Goal: Information Seeking & Learning: Learn about a topic

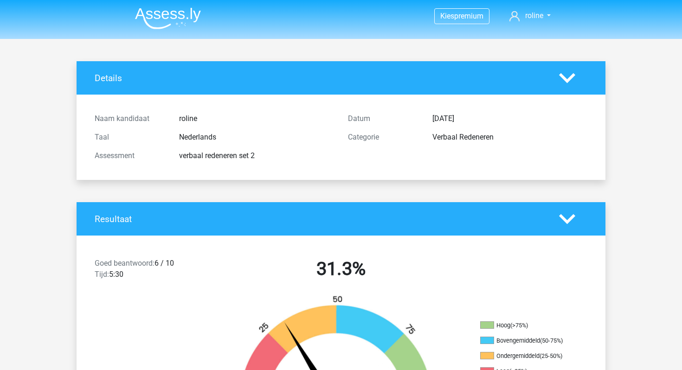
click at [152, 17] on img at bounding box center [168, 18] width 66 height 22
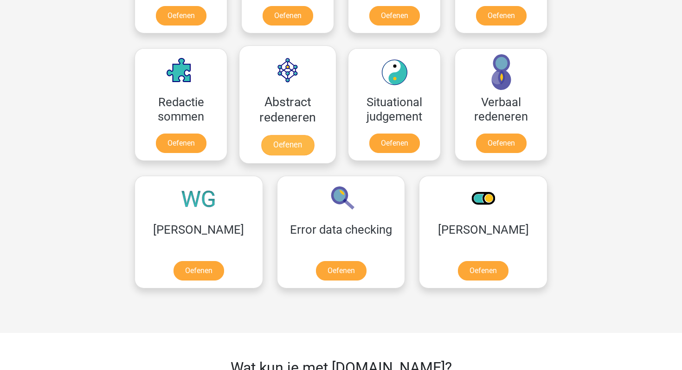
scroll to position [643, 0]
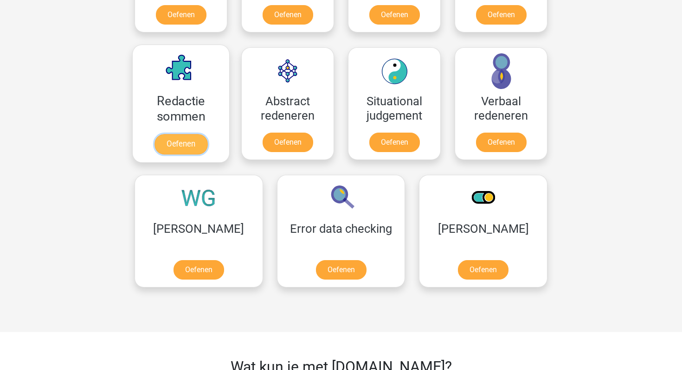
click at [200, 134] on link "Oefenen" at bounding box center [180, 144] width 53 height 20
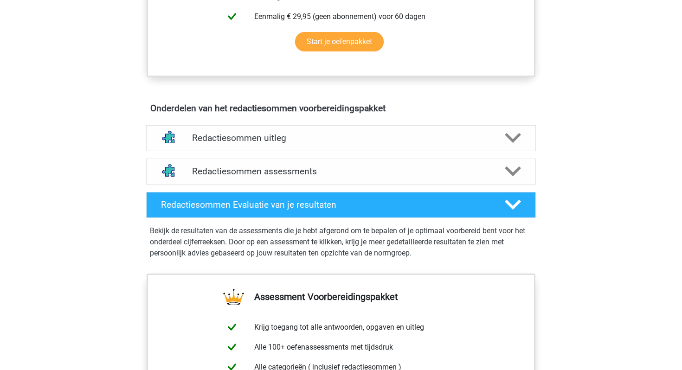
scroll to position [460, 0]
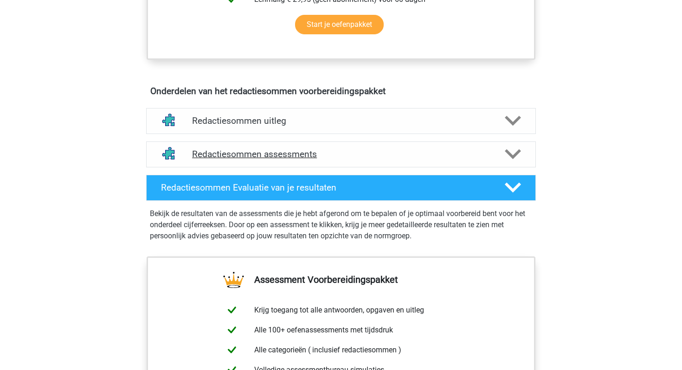
click at [269, 160] on h4 "Redactiesommen assessments" at bounding box center [341, 154] width 298 height 11
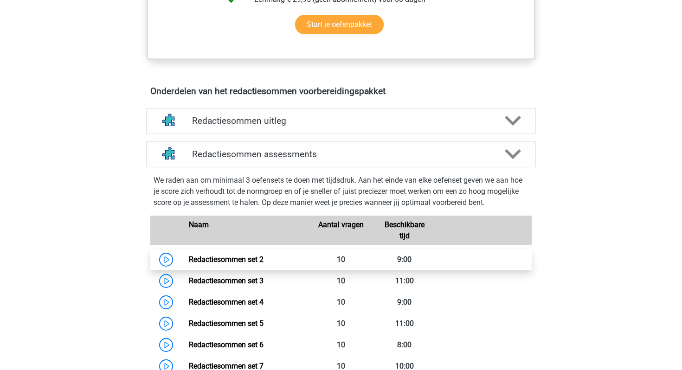
click at [214, 264] on link "Redactiesommen set 2" at bounding box center [226, 259] width 75 height 9
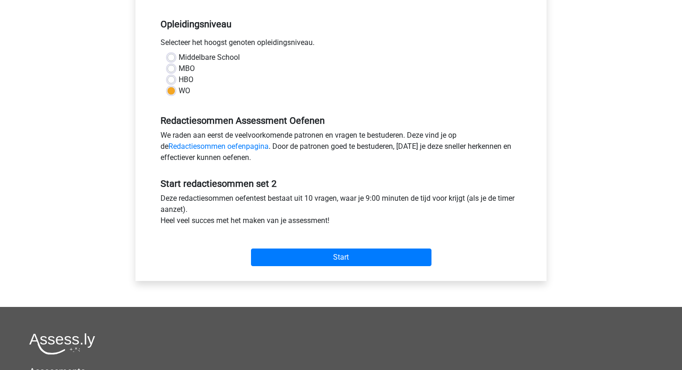
scroll to position [187, 0]
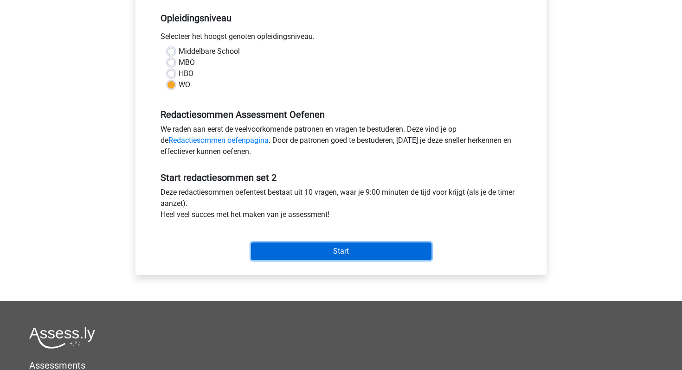
click at [320, 249] on input "Start" at bounding box center [341, 252] width 180 height 18
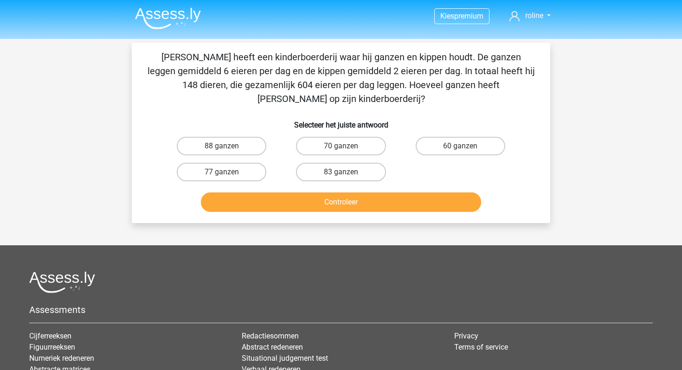
scroll to position [0, 0]
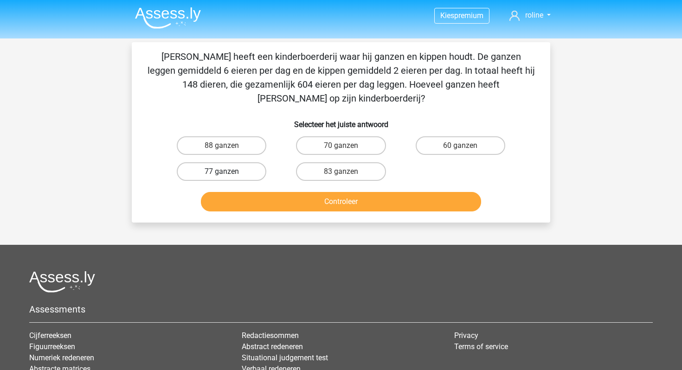
click at [236, 162] on label "77 ganzen" at bounding box center [222, 171] width 90 height 19
click at [228, 172] on input "77 ganzen" at bounding box center [225, 175] width 6 height 6
radio input "true"
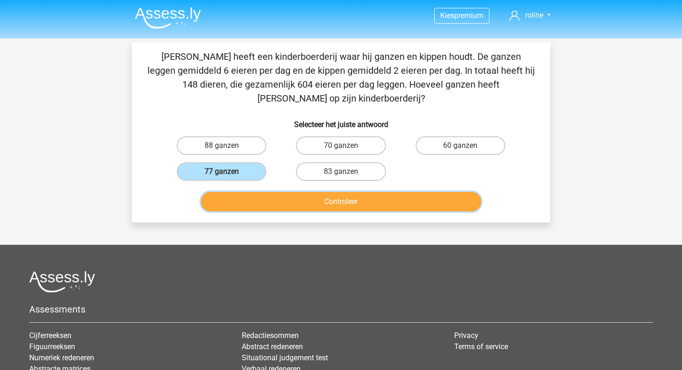
click at [243, 192] on button "Controleer" at bounding box center [341, 201] width 281 height 19
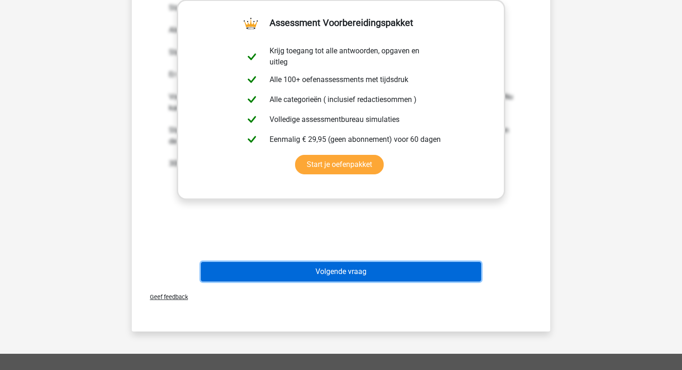
click at [323, 262] on button "Volgende vraag" at bounding box center [341, 271] width 281 height 19
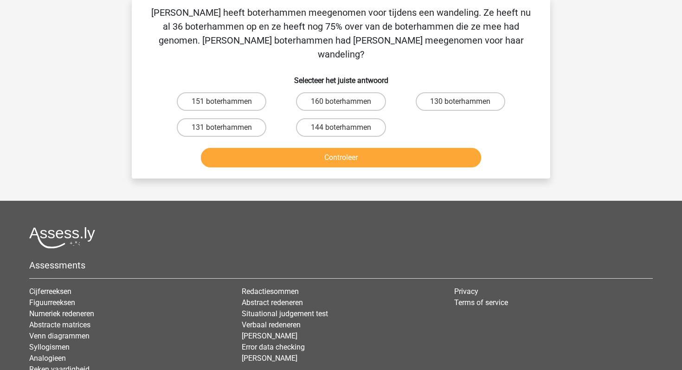
scroll to position [43, 0]
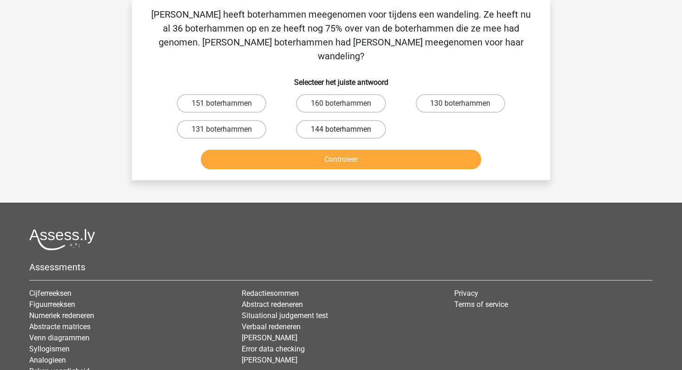
click at [325, 120] on label "144 boterhammen" at bounding box center [341, 129] width 90 height 19
click at [341, 129] on input "144 boterhammen" at bounding box center [344, 132] width 6 height 6
radio input "true"
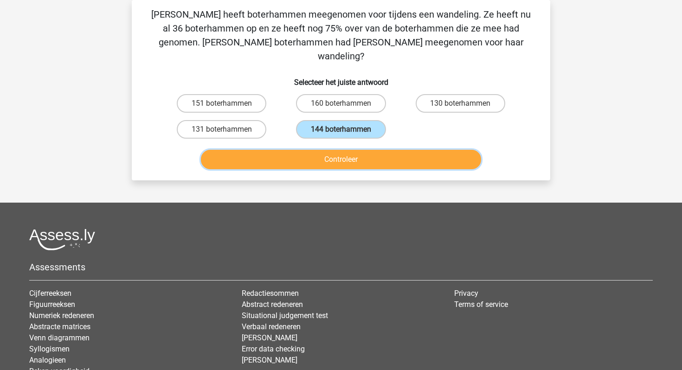
click at [325, 150] on button "Controleer" at bounding box center [341, 159] width 281 height 19
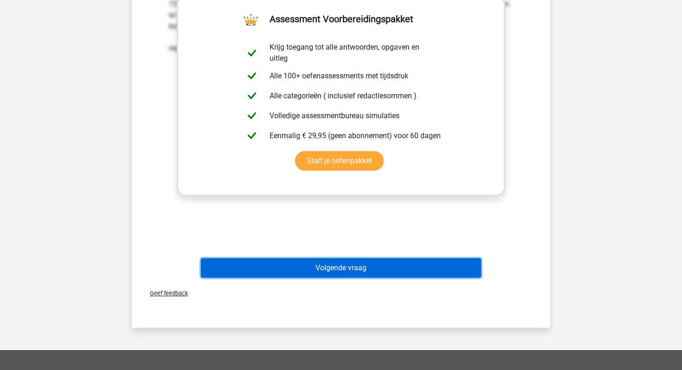
click at [335, 261] on button "Volgende vraag" at bounding box center [341, 267] width 281 height 19
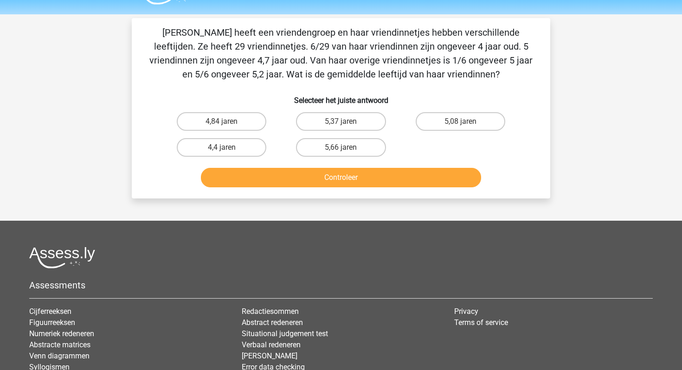
scroll to position [0, 0]
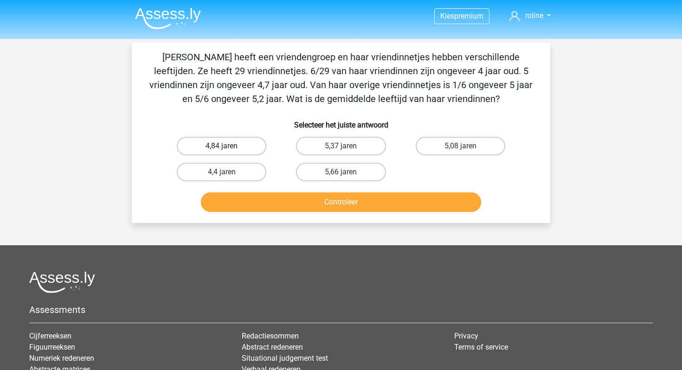
click at [193, 145] on label "4,84 jaren" at bounding box center [222, 146] width 90 height 19
click at [222, 146] on input "4,84 jaren" at bounding box center [225, 149] width 6 height 6
radio input "true"
click at [274, 205] on button "Controleer" at bounding box center [341, 202] width 281 height 19
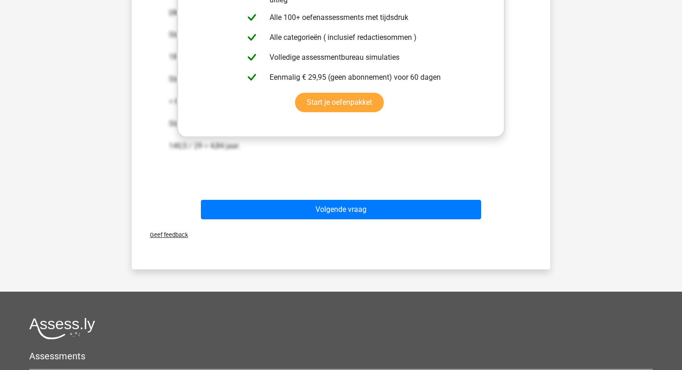
scroll to position [398, 0]
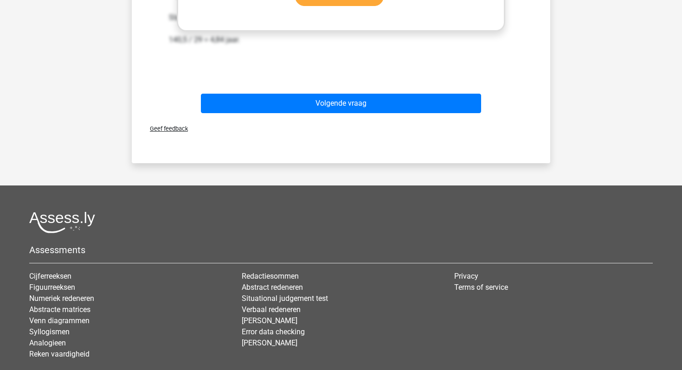
click at [327, 114] on div "Volgende vraag" at bounding box center [341, 105] width 358 height 23
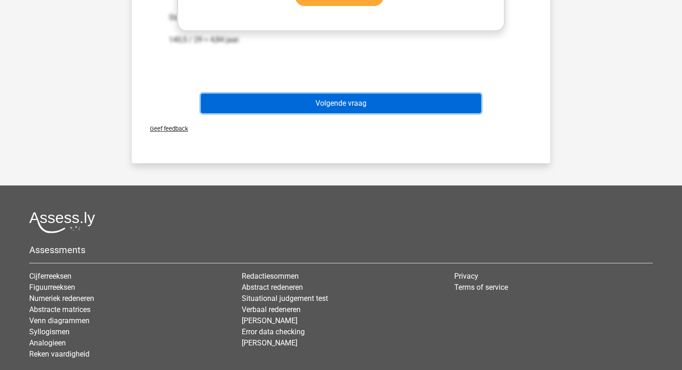
click at [322, 107] on button "Volgende vraag" at bounding box center [341, 103] width 281 height 19
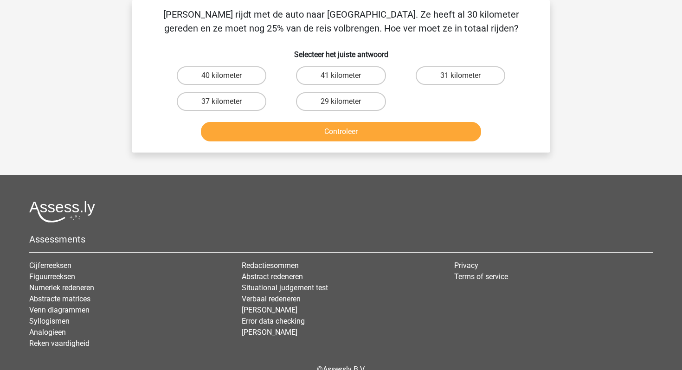
scroll to position [0, 0]
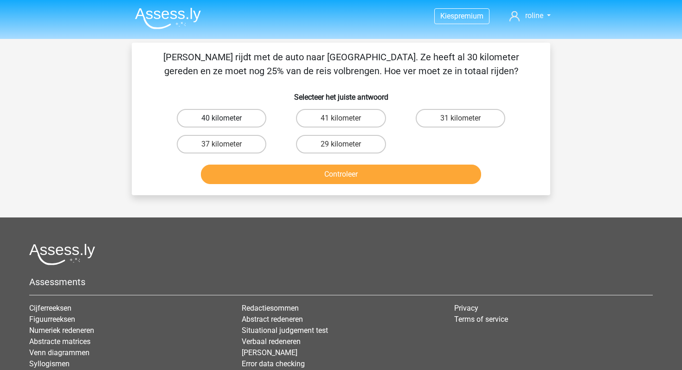
click at [238, 122] on label "40 kilometer" at bounding box center [222, 118] width 90 height 19
click at [228, 122] on input "40 kilometer" at bounding box center [225, 121] width 6 height 6
radio input "true"
click at [244, 178] on button "Controleer" at bounding box center [341, 174] width 281 height 19
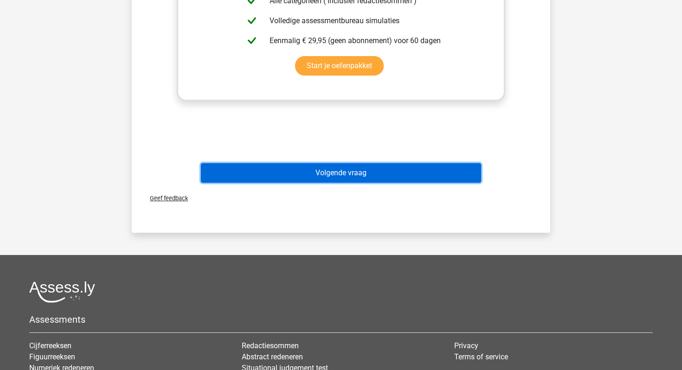
click at [293, 178] on button "Volgende vraag" at bounding box center [341, 172] width 281 height 19
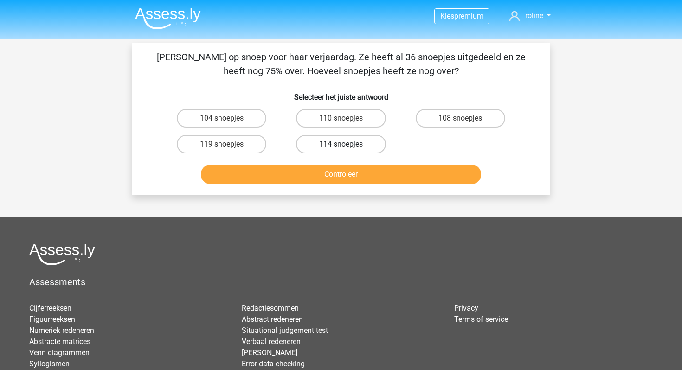
click at [356, 146] on label "114 snoepjes" at bounding box center [341, 144] width 90 height 19
click at [347, 146] on input "114 snoepjes" at bounding box center [344, 147] width 6 height 6
radio input "true"
click at [310, 174] on button "Controleer" at bounding box center [341, 174] width 281 height 19
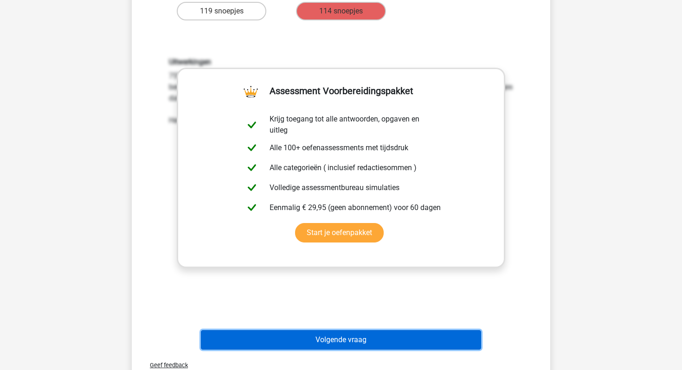
click at [336, 339] on button "Volgende vraag" at bounding box center [341, 339] width 281 height 19
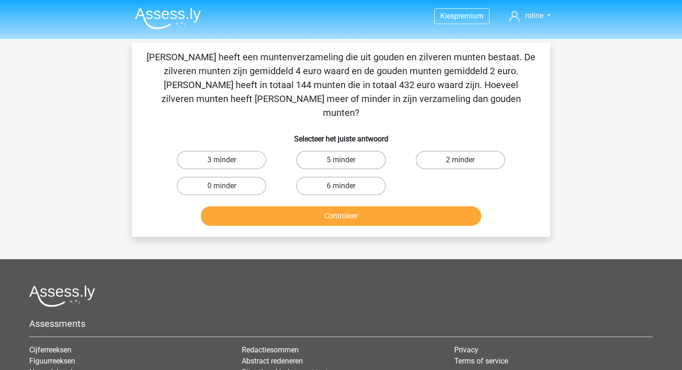
click at [183, 23] on img at bounding box center [168, 18] width 66 height 22
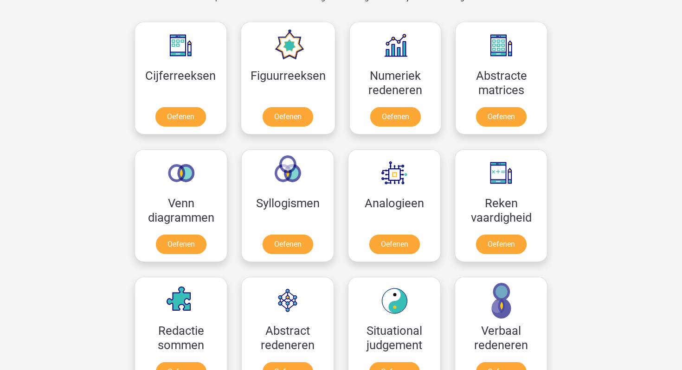
scroll to position [373, 0]
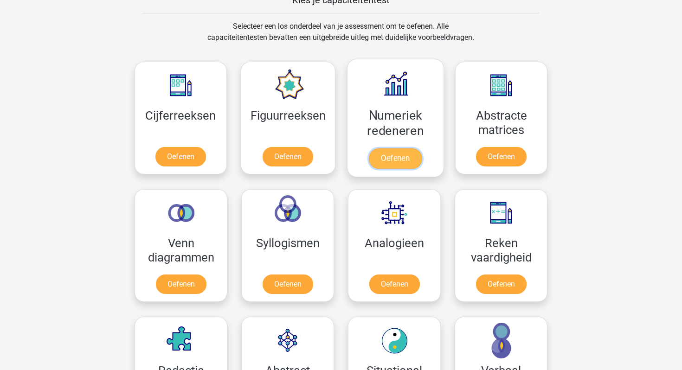
click at [385, 154] on link "Oefenen" at bounding box center [395, 158] width 53 height 20
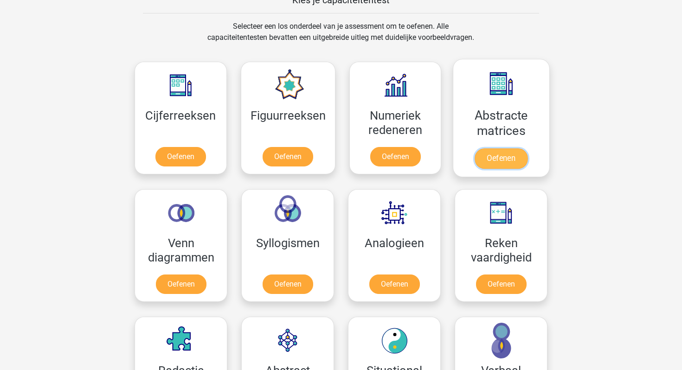
click at [475, 148] on link "Oefenen" at bounding box center [501, 158] width 53 height 20
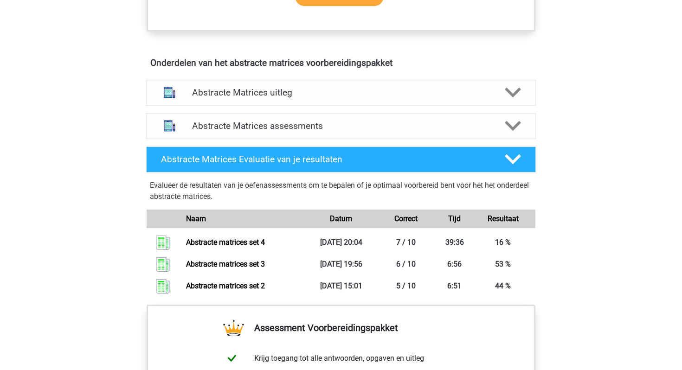
scroll to position [544, 0]
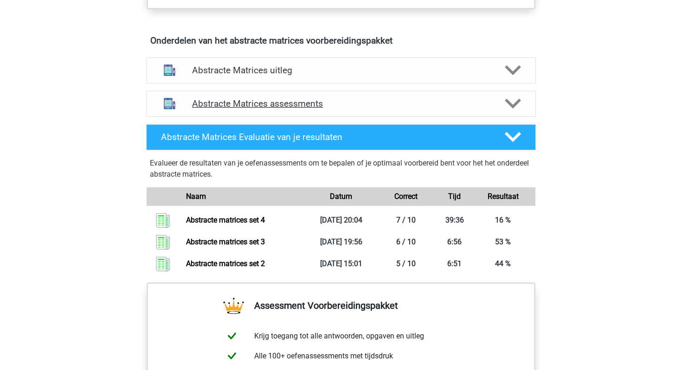
click at [257, 103] on h4 "Abstracte Matrices assessments" at bounding box center [341, 103] width 298 height 11
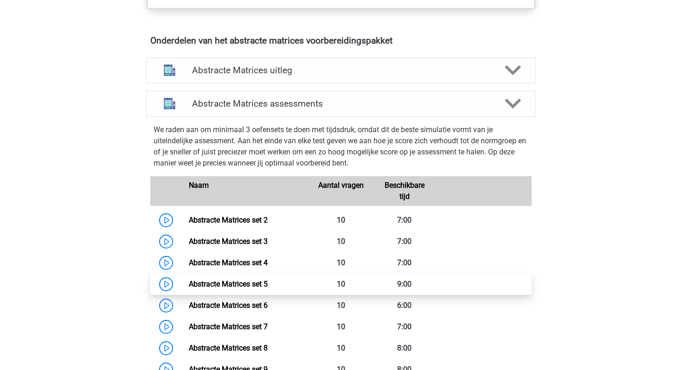
click at [234, 287] on link "Abstracte Matrices set 5" at bounding box center [228, 284] width 79 height 9
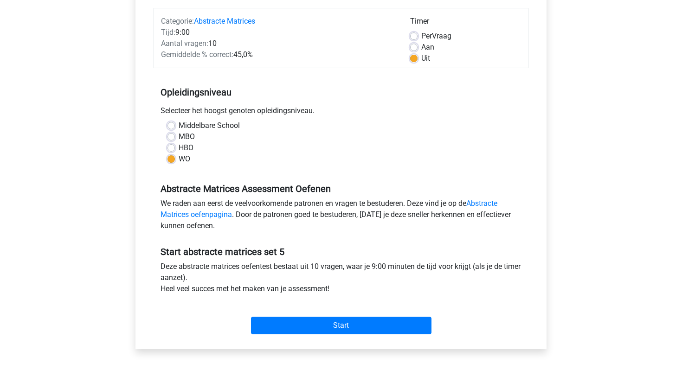
scroll to position [167, 0]
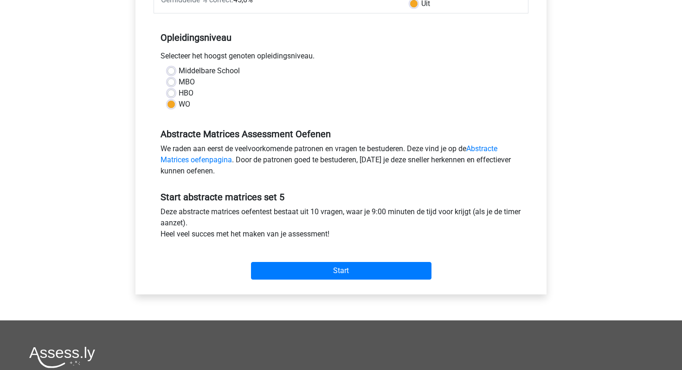
click at [311, 285] on div "Categorie: Abstracte Matrices Tijd: 9:00 Aantal vragen: 10 Gemiddelde % correct…" at bounding box center [340, 118] width 397 height 353
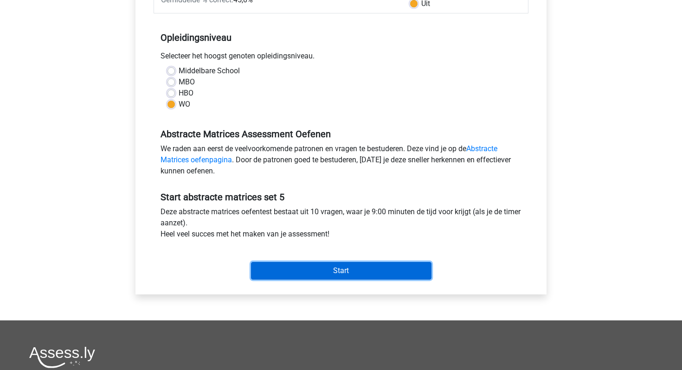
click at [311, 273] on input "Start" at bounding box center [341, 271] width 180 height 18
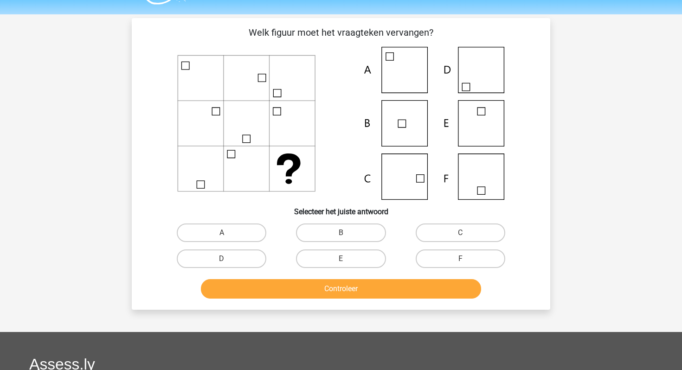
scroll to position [26, 0]
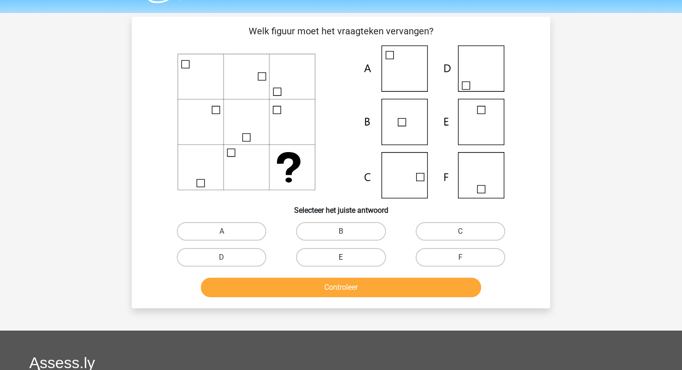
click at [332, 256] on label "E" at bounding box center [341, 257] width 90 height 19
click at [341, 257] on input "E" at bounding box center [344, 260] width 6 height 6
radio input "true"
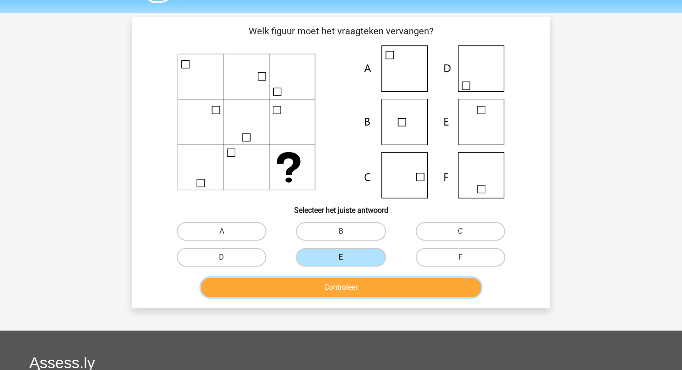
click at [330, 291] on button "Controleer" at bounding box center [341, 287] width 281 height 19
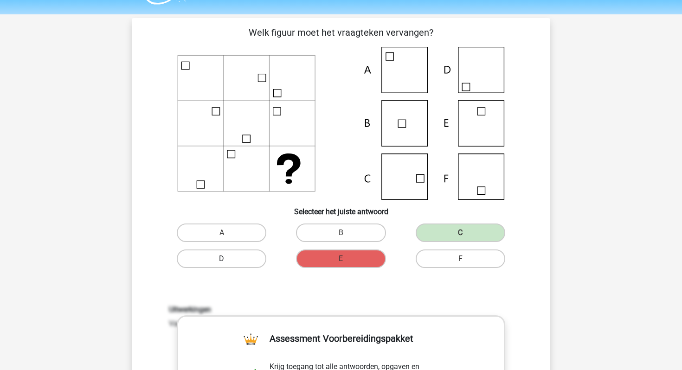
scroll to position [31, 0]
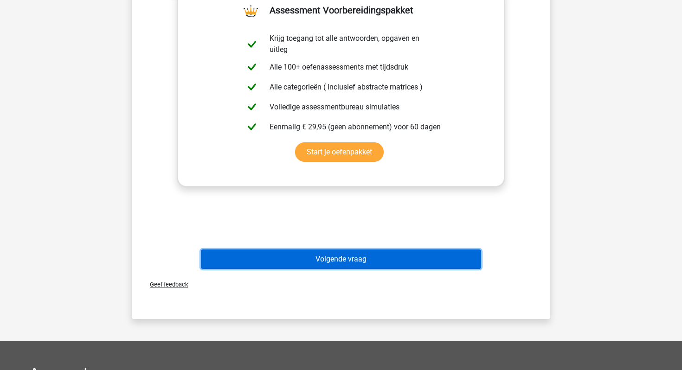
click at [299, 251] on button "Volgende vraag" at bounding box center [341, 259] width 281 height 19
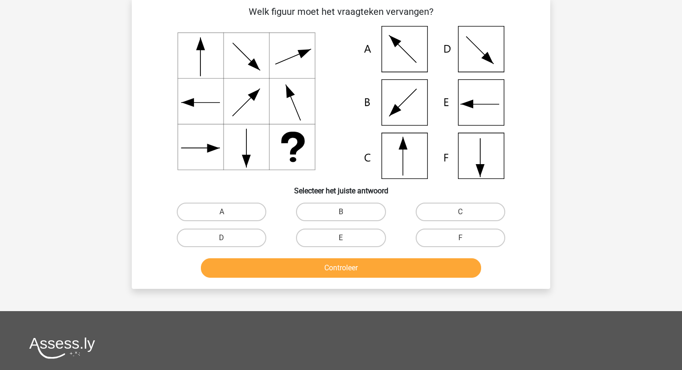
scroll to position [43, 0]
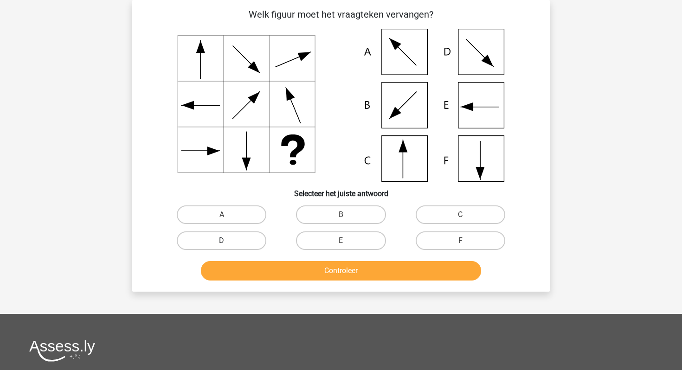
click at [244, 241] on label "D" at bounding box center [222, 240] width 90 height 19
click at [228, 241] on input "D" at bounding box center [225, 244] width 6 height 6
radio input "true"
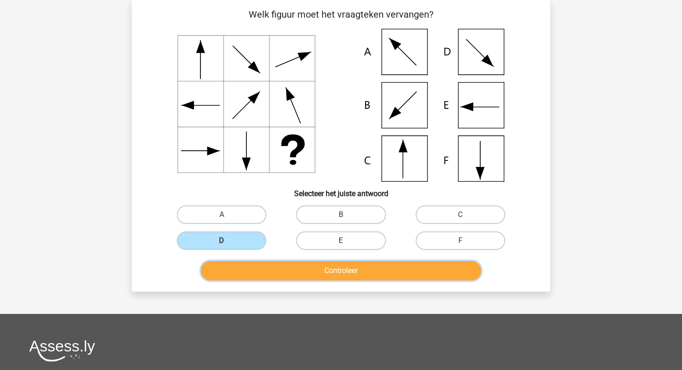
click at [256, 277] on button "Controleer" at bounding box center [341, 270] width 281 height 19
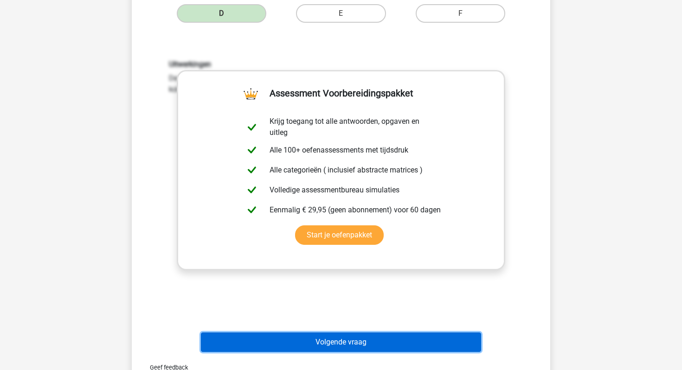
click at [283, 348] on button "Volgende vraag" at bounding box center [341, 342] width 281 height 19
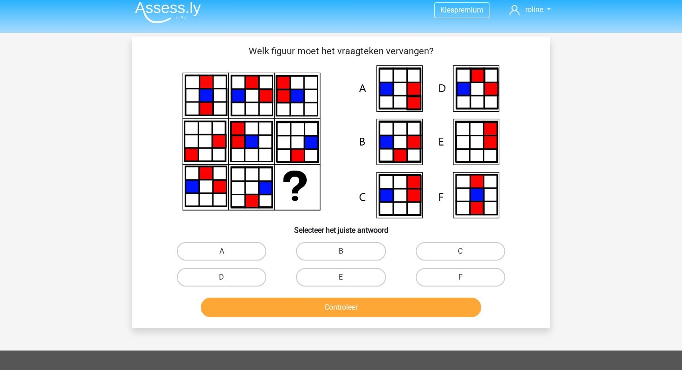
scroll to position [6, 0]
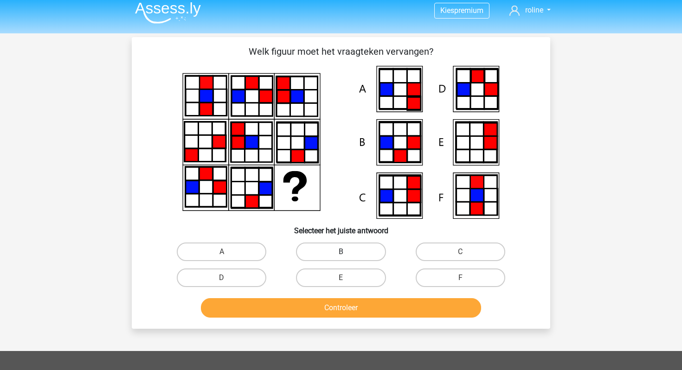
click at [337, 254] on label "B" at bounding box center [341, 252] width 90 height 19
click at [341, 254] on input "B" at bounding box center [344, 255] width 6 height 6
radio input "true"
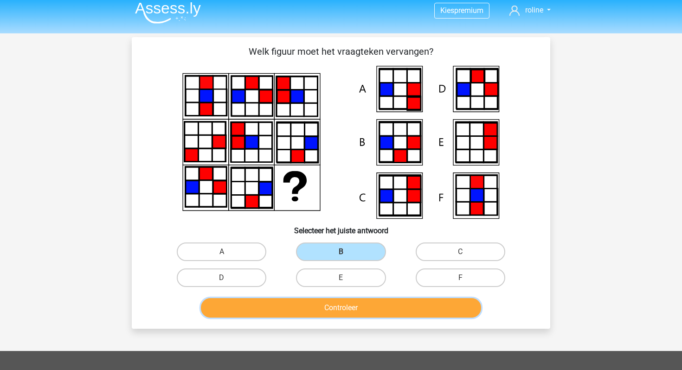
click at [311, 317] on button "Controleer" at bounding box center [341, 307] width 281 height 19
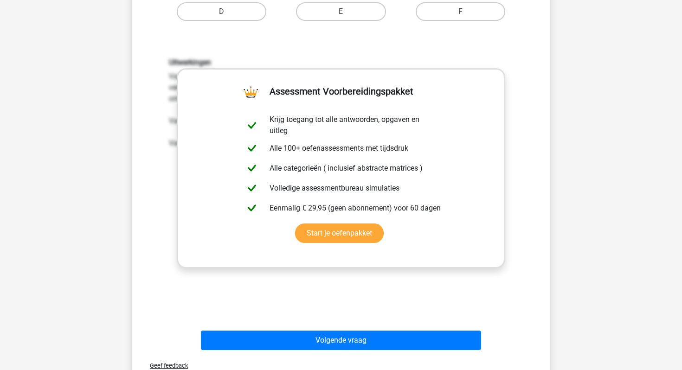
scroll to position [290, 0]
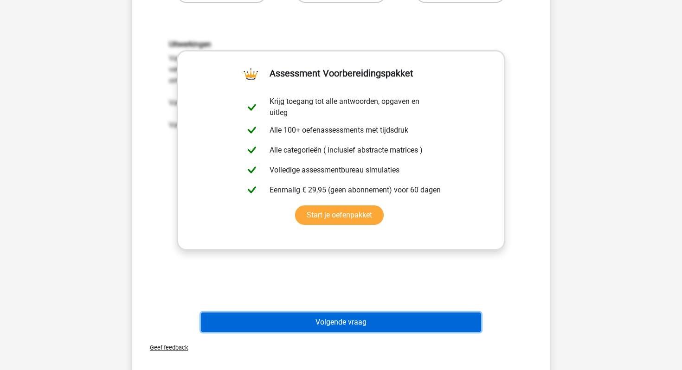
click at [256, 316] on button "Volgende vraag" at bounding box center [341, 322] width 281 height 19
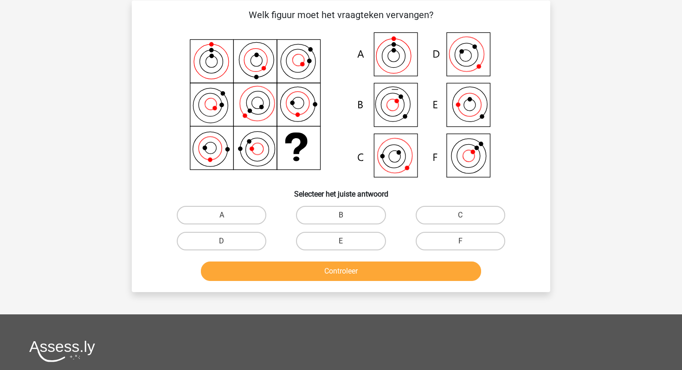
scroll to position [0, 0]
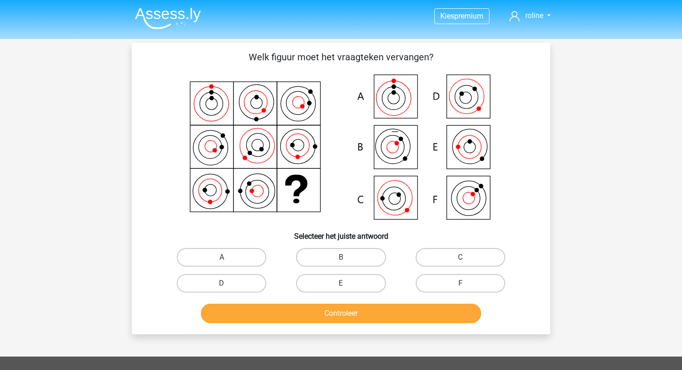
click at [462, 258] on input "C" at bounding box center [463, 260] width 6 height 6
radio input "true"
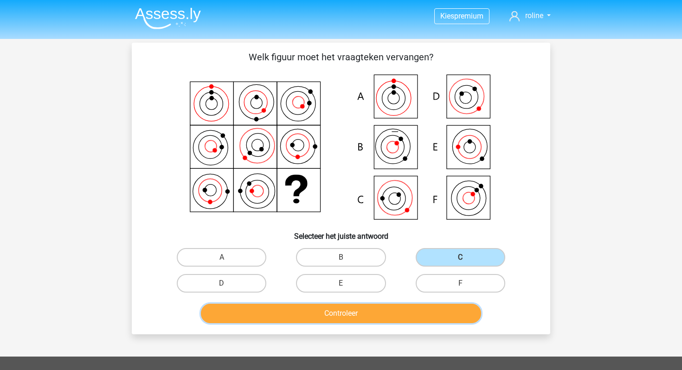
click at [412, 309] on button "Controleer" at bounding box center [341, 313] width 281 height 19
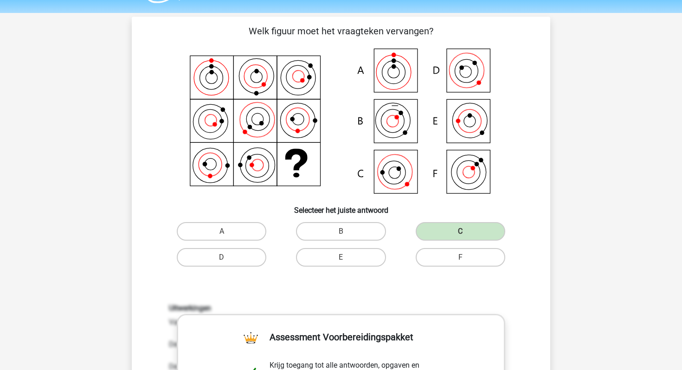
scroll to position [26, 0]
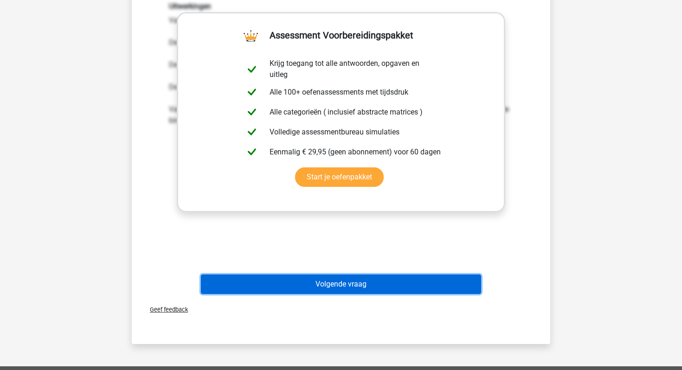
click at [330, 289] on button "Volgende vraag" at bounding box center [341, 284] width 281 height 19
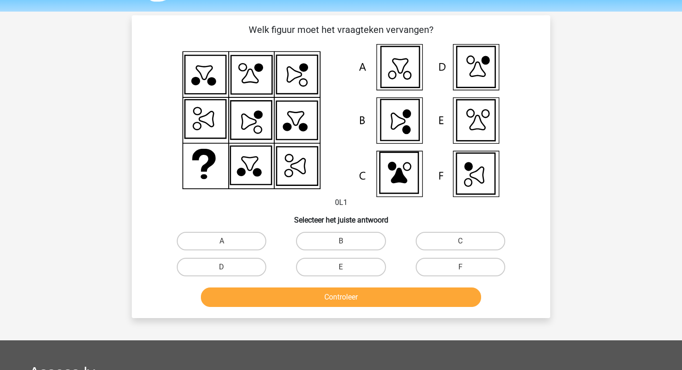
scroll to position [25, 0]
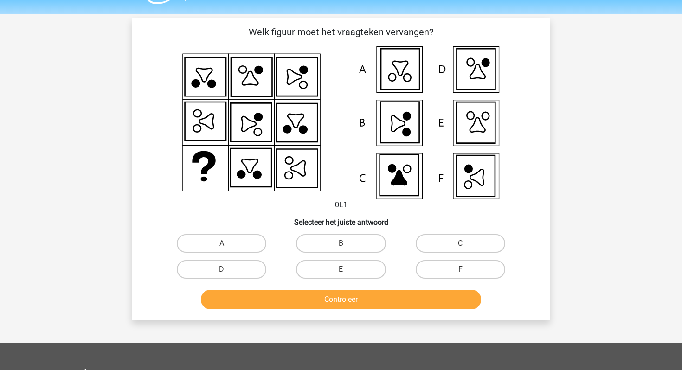
click at [458, 78] on icon at bounding box center [475, 69] width 39 height 41
click at [199, 275] on label "D" at bounding box center [222, 269] width 90 height 19
click at [222, 275] on input "D" at bounding box center [225, 273] width 6 height 6
radio input "true"
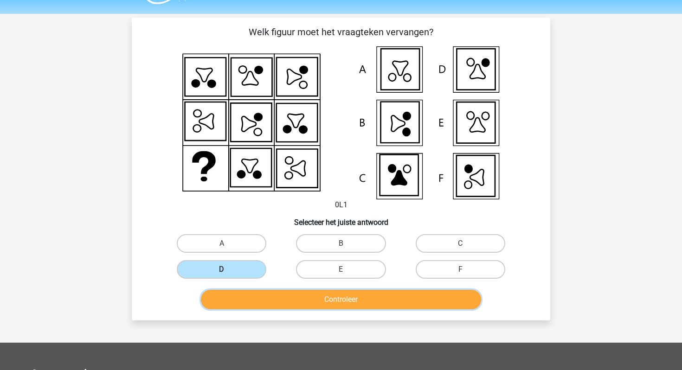
click at [254, 306] on button "Controleer" at bounding box center [341, 299] width 281 height 19
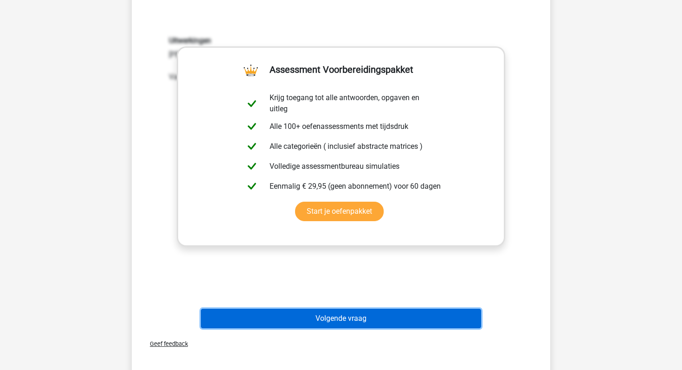
click at [311, 327] on button "Volgende vraag" at bounding box center [341, 318] width 281 height 19
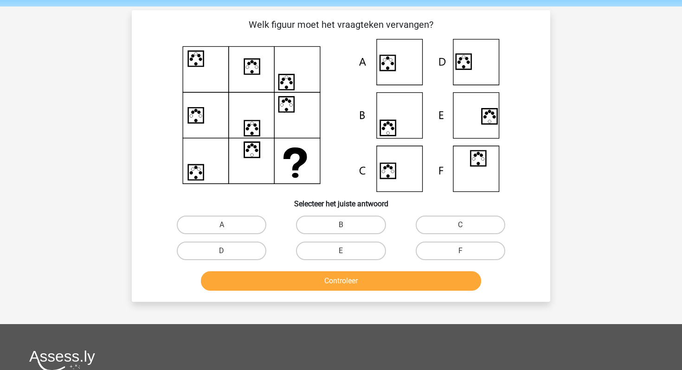
scroll to position [29, 0]
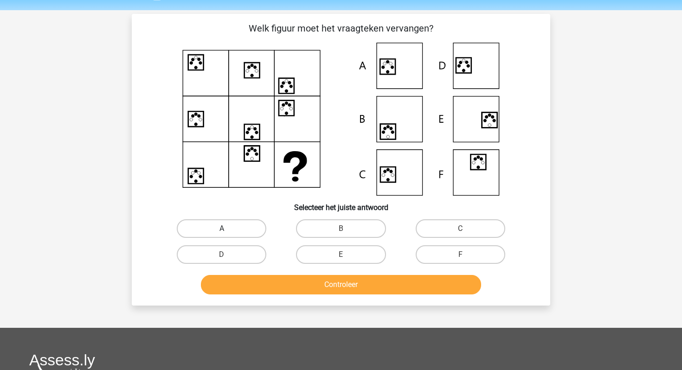
click at [246, 233] on label "A" at bounding box center [222, 228] width 90 height 19
click at [228, 233] on input "A" at bounding box center [225, 232] width 6 height 6
radio input "true"
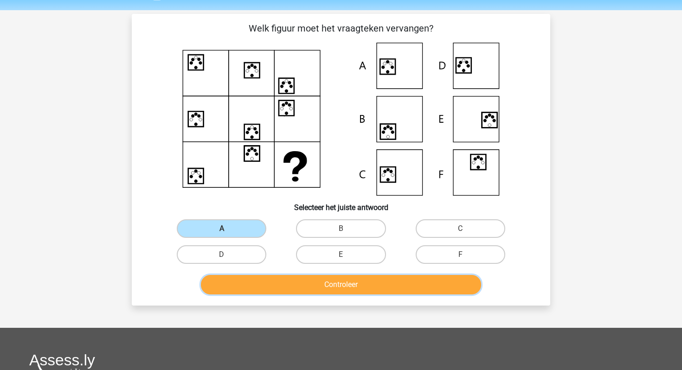
click at [257, 288] on button "Controleer" at bounding box center [341, 284] width 281 height 19
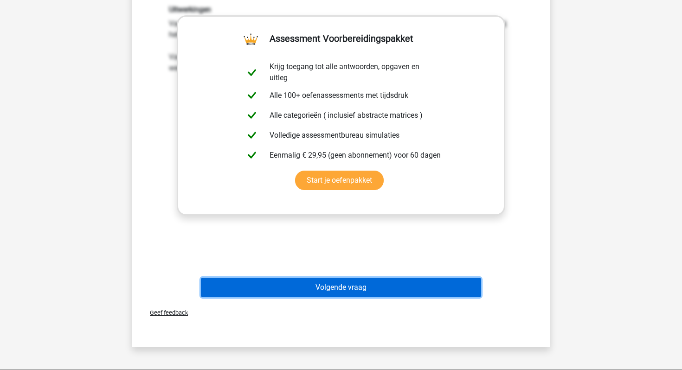
click at [283, 287] on button "Volgende vraag" at bounding box center [341, 287] width 281 height 19
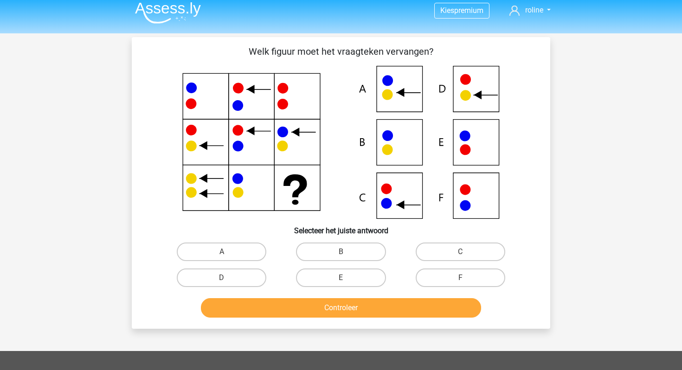
scroll to position [0, 0]
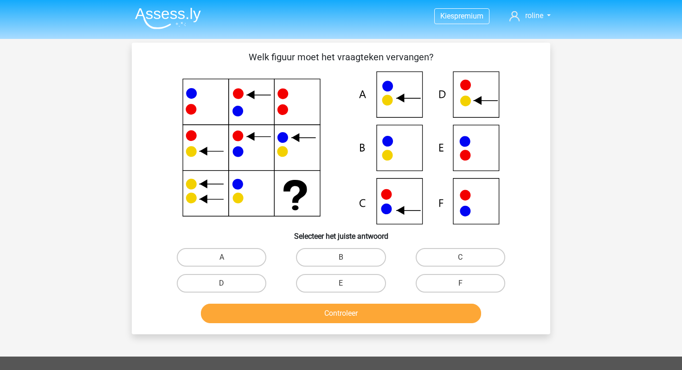
click at [161, 9] on img at bounding box center [168, 18] width 66 height 22
